Goal: Navigation & Orientation: Find specific page/section

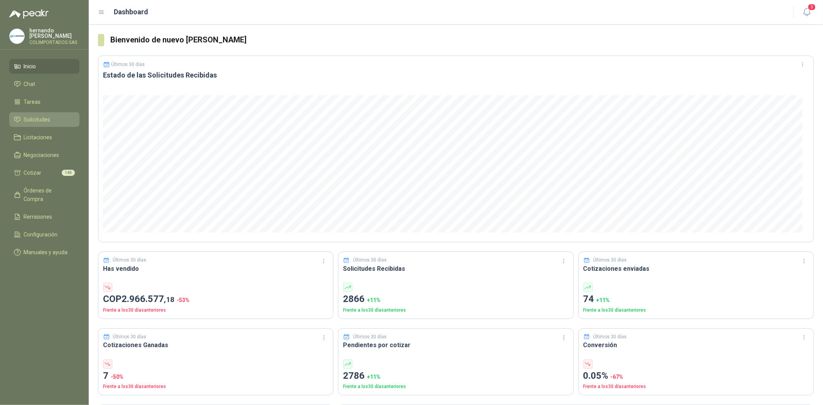
click at [24, 113] on link "Solicitudes" at bounding box center [44, 119] width 70 height 15
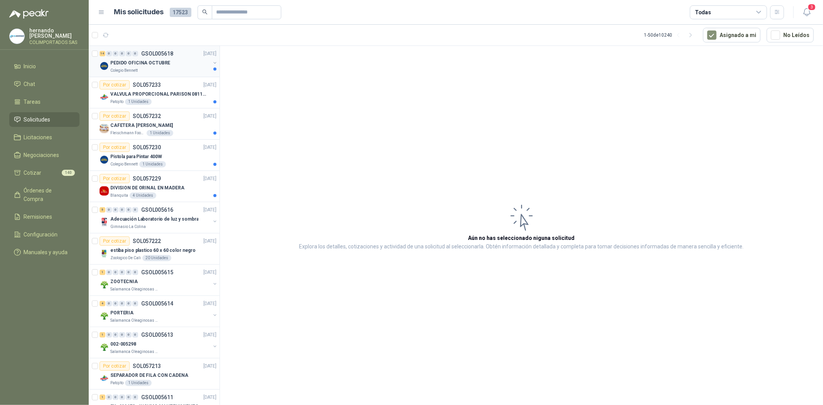
click at [148, 56] on p "GSOL005618" at bounding box center [157, 53] width 32 height 5
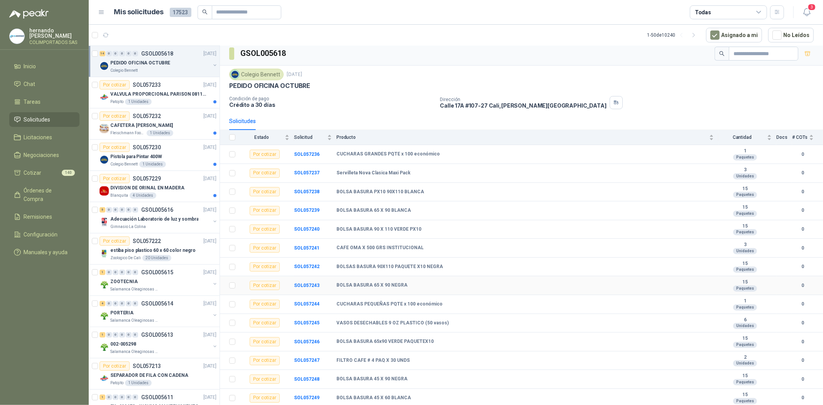
scroll to position [6, 0]
click at [156, 94] on p "VALVULA PROPORCIONAL PARISON 0811404612 / 4WRPEH6C4 REXROTH" at bounding box center [158, 94] width 96 height 7
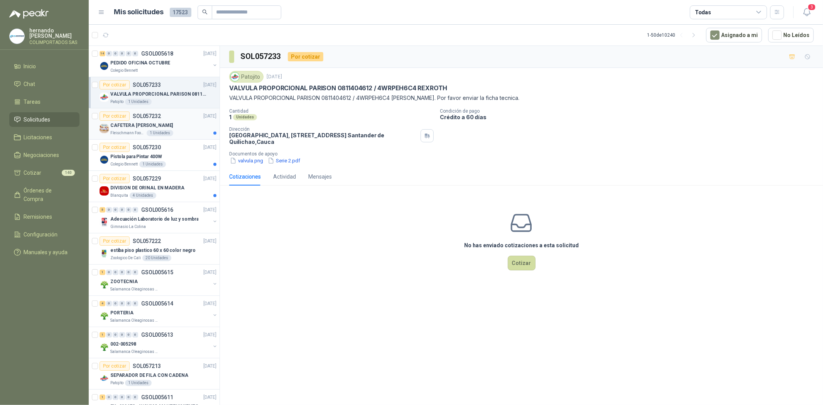
click at [124, 123] on p "CAFETERA [PERSON_NAME]" at bounding box center [141, 125] width 62 height 7
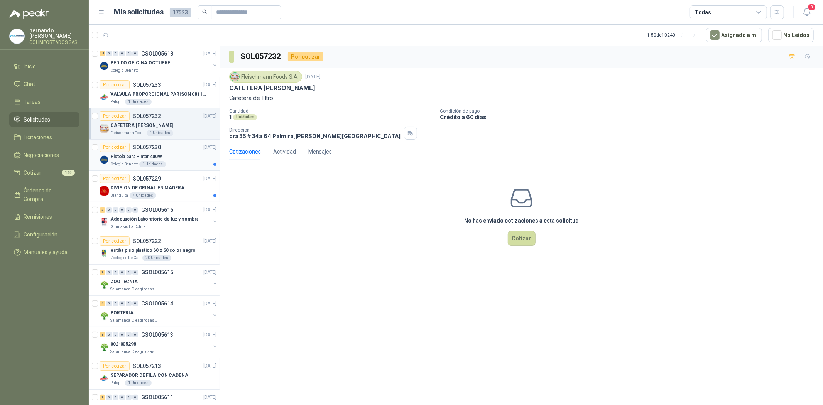
click at [136, 155] on p "Pistola para Pintar 400W" at bounding box center [136, 156] width 52 height 7
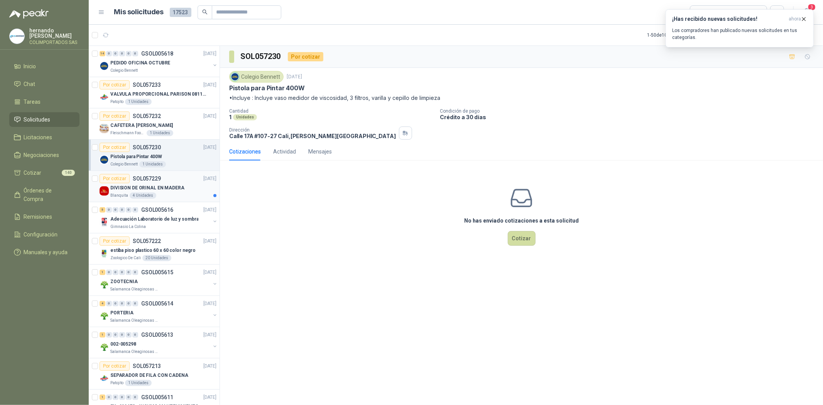
click at [133, 186] on p "DIVISION DE ORINAL EN MADERA" at bounding box center [147, 187] width 74 height 7
